Goal: Go to known website: Go to known website

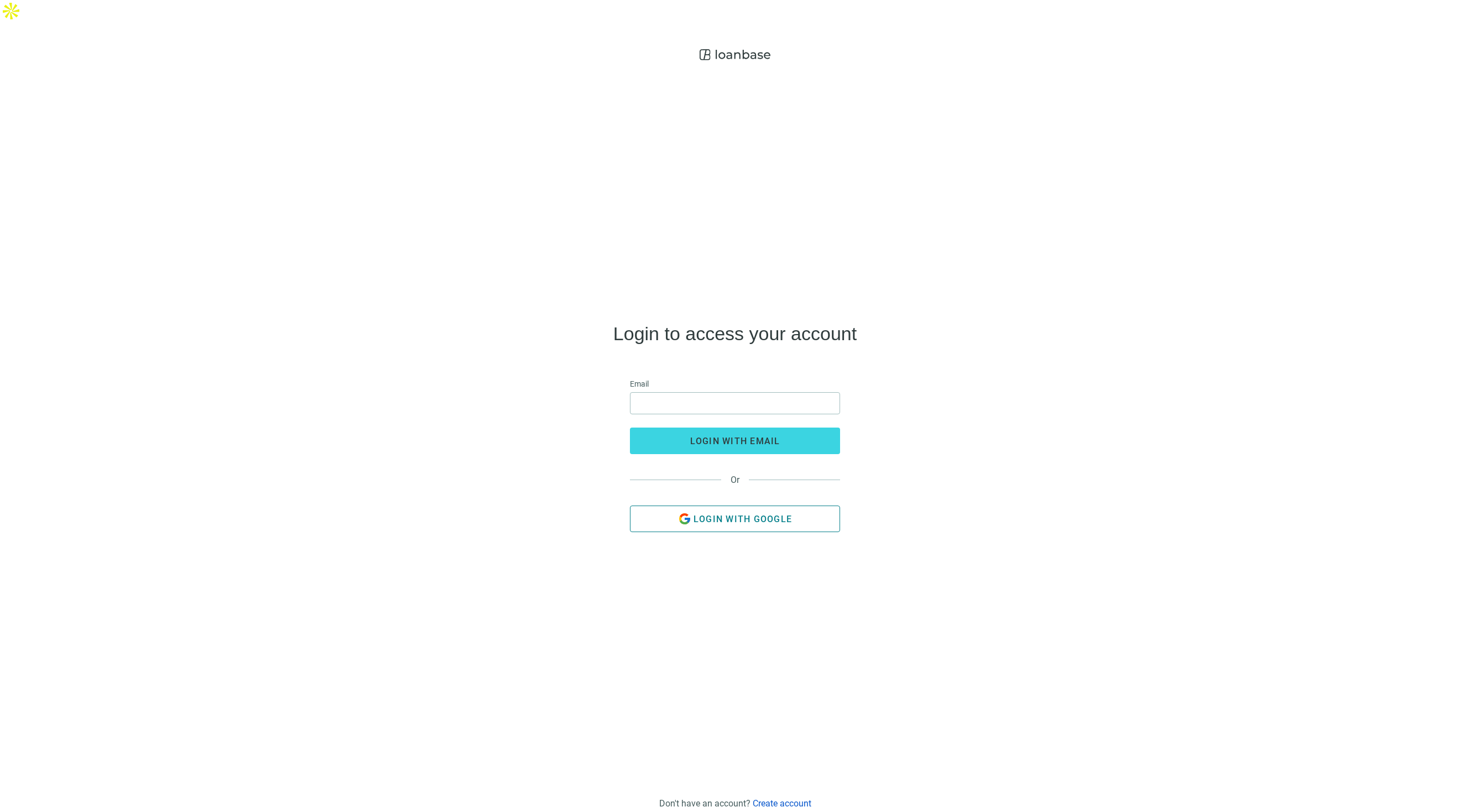
click at [732, 514] on span "Login with Google" at bounding box center [743, 519] width 98 height 11
